Goal: Task Accomplishment & Management: Use online tool/utility

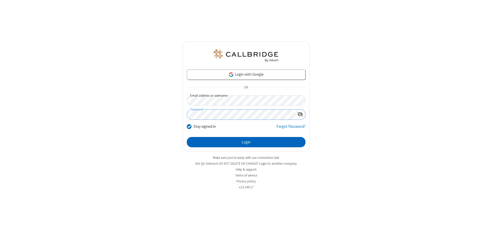
click at [246, 142] on button "Login" at bounding box center [246, 142] width 119 height 10
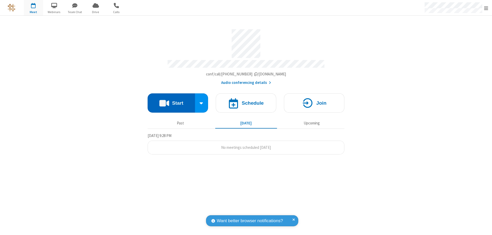
click at [171, 100] on button "Start" at bounding box center [171, 102] width 47 height 19
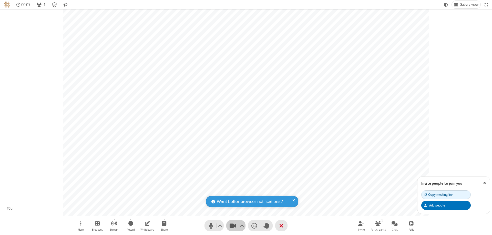
click at [233, 225] on span "Stop video (⌘+Shift+V)" at bounding box center [233, 225] width 8 height 7
click at [233, 225] on span "Start video (⌘+Shift+V)" at bounding box center [233, 225] width 8 height 7
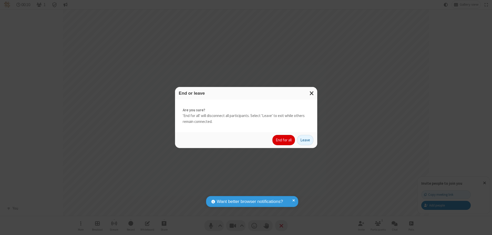
click at [284, 140] on button "End for all" at bounding box center [283, 140] width 23 height 10
